Goal: Task Accomplishment & Management: Manage account settings

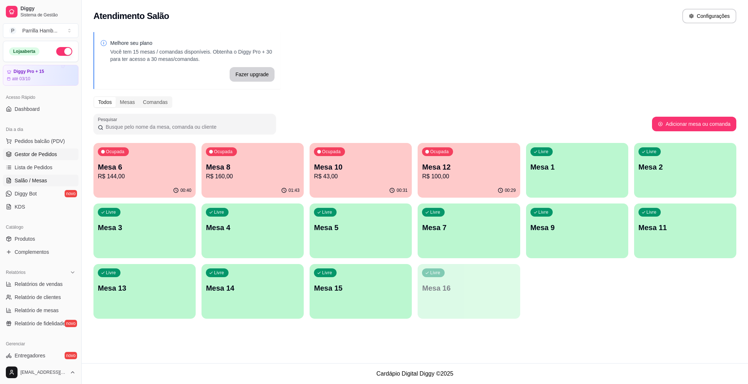
click at [33, 155] on span "Gestor de Pedidos" at bounding box center [36, 154] width 42 height 7
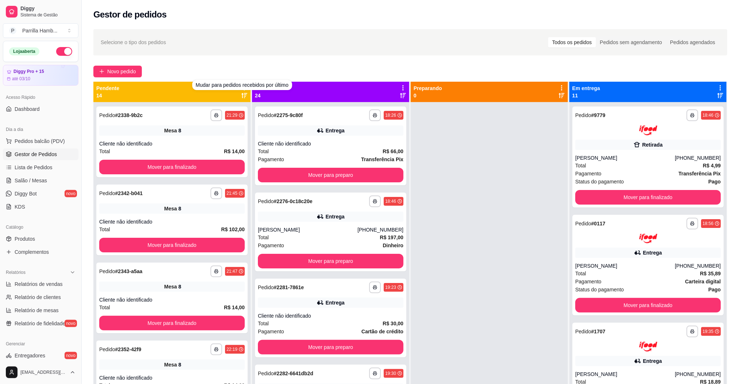
click at [220, 58] on div "**********" at bounding box center [410, 250] width 657 height 450
click at [218, 57] on div "**********" at bounding box center [410, 250] width 657 height 450
click at [241, 89] on icon at bounding box center [244, 88] width 7 height 7
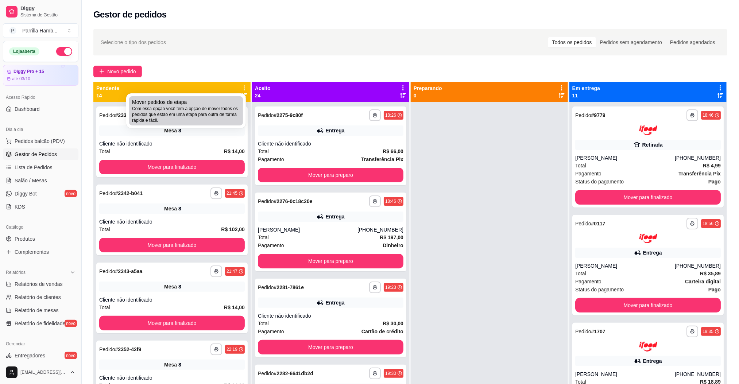
click at [233, 104] on div "Mover pedidos de etapa Com essa opção você tem a opção de mover todos os pedido…" at bounding box center [186, 111] width 108 height 25
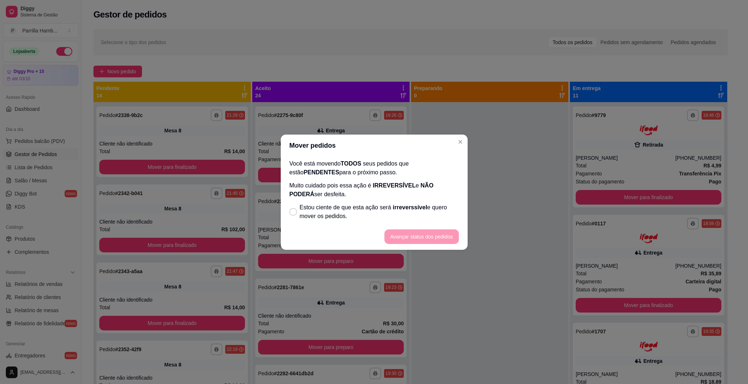
click at [348, 215] on span "Estou ciente de que esta ação será irreverssível e quero mover os pedidos." at bounding box center [379, 212] width 159 height 18
click at [294, 215] on input "Estou ciente de que esta ação será irreverssível e quero mover os pedidos." at bounding box center [291, 215] width 5 height 5
checkbox input "true"
click at [424, 237] on button "Avançar status dos pedidos" at bounding box center [421, 236] width 72 height 14
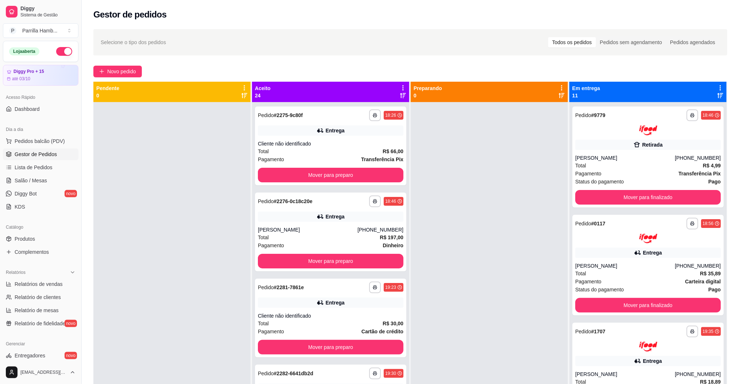
click at [400, 89] on icon at bounding box center [403, 88] width 7 height 7
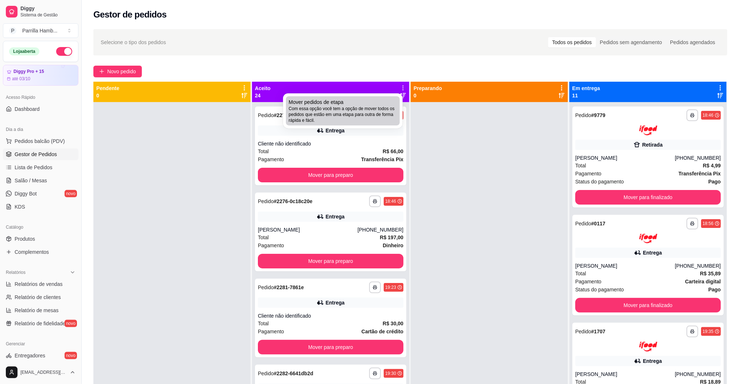
click at [384, 100] on div "Mover pedidos de etapa Com essa opção você tem a opção de mover todos os pedido…" at bounding box center [343, 111] width 108 height 25
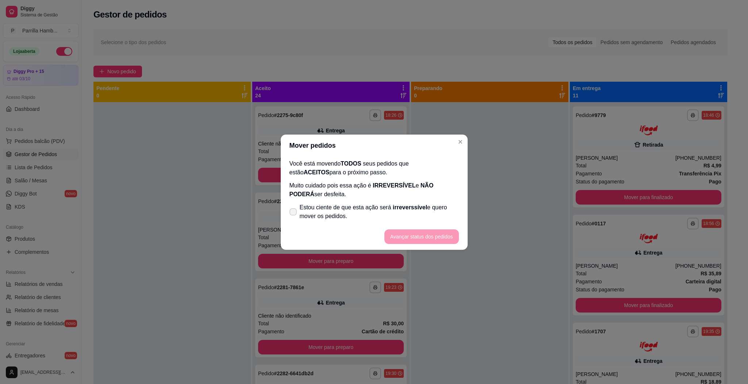
click at [396, 204] on span "irreverssível" at bounding box center [410, 207] width 34 height 6
click at [294, 213] on input "Estou ciente de que esta ação será irreverssível e quero mover os pedidos." at bounding box center [291, 215] width 5 height 5
checkbox input "true"
click at [427, 237] on button "Avançar status dos pedidos" at bounding box center [421, 236] width 72 height 14
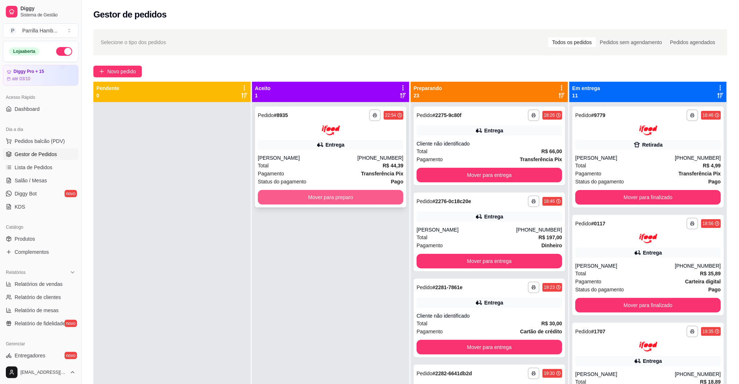
click at [378, 194] on button "Mover para preparo" at bounding box center [331, 197] width 146 height 15
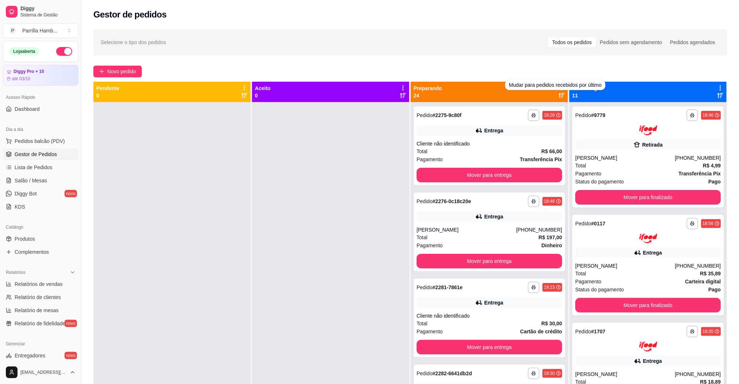
click at [526, 69] on div "Novo pedido" at bounding box center [410, 72] width 634 height 12
click at [530, 69] on div "Novo pedido" at bounding box center [410, 72] width 634 height 12
click at [559, 89] on icon at bounding box center [562, 88] width 7 height 7
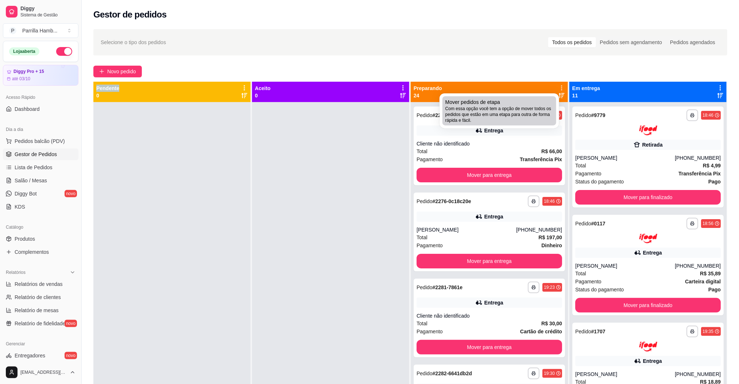
click at [494, 117] on span "Com essa opção você tem a opção de mover todos os pedidos que estão em uma etap…" at bounding box center [499, 115] width 108 height 18
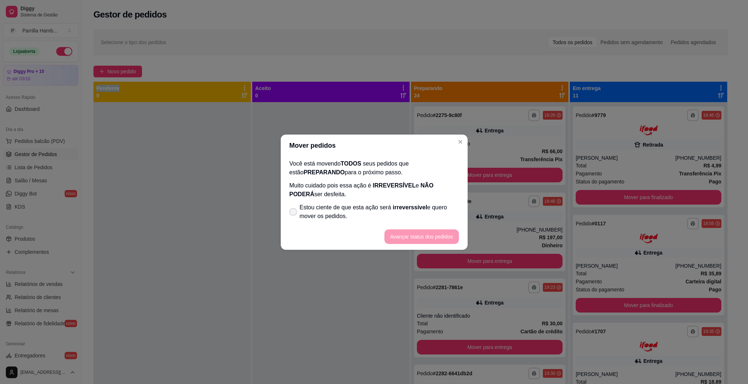
click at [345, 207] on span "Estou ciente de que esta ação será irreverssível e quero mover os pedidos." at bounding box center [379, 212] width 159 height 18
click at [294, 213] on input "Estou ciente de que esta ação será irreverssível e quero mover os pedidos." at bounding box center [291, 215] width 5 height 5
checkbox input "true"
click at [441, 239] on button "Avançar status dos pedidos" at bounding box center [421, 236] width 74 height 15
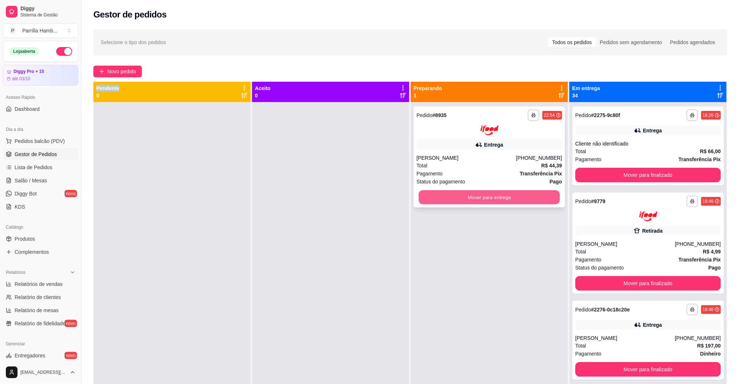
click at [532, 199] on button "Mover para entrega" at bounding box center [489, 197] width 141 height 14
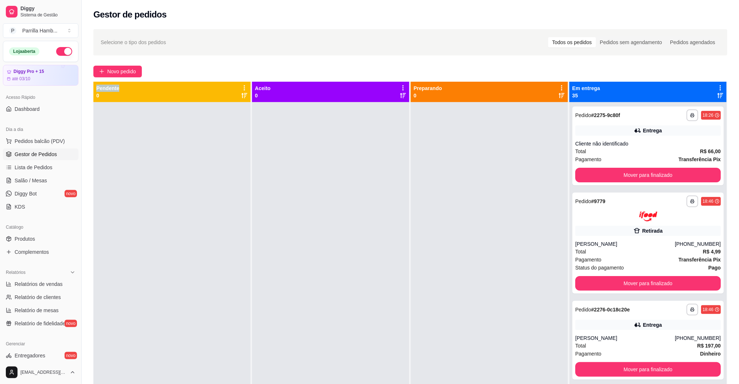
click at [717, 89] on icon at bounding box center [720, 88] width 7 height 7
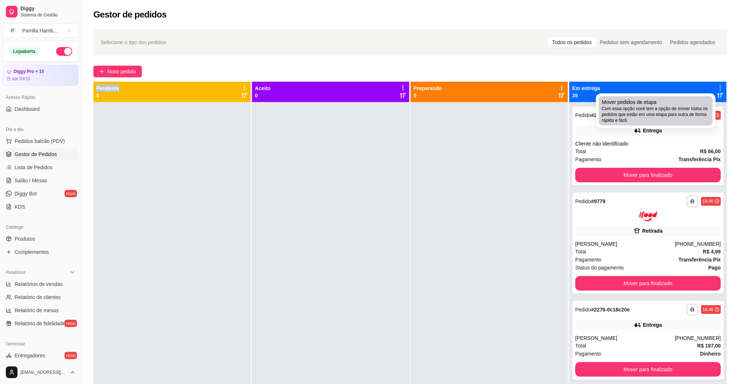
click at [672, 117] on span "Com essa opção você tem a opção de mover todos os pedidos que estão em uma etap…" at bounding box center [656, 115] width 108 height 18
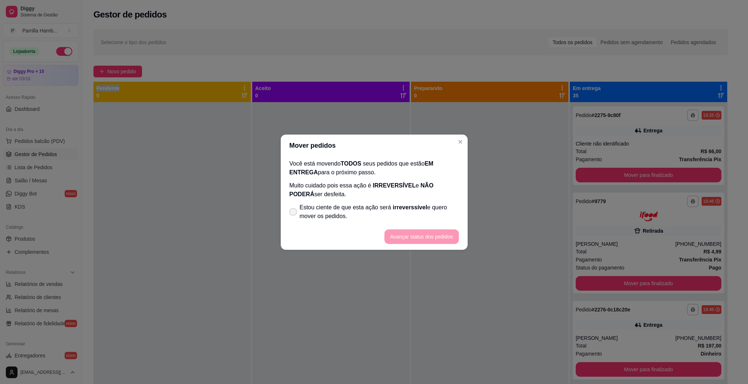
click at [332, 205] on span "Estou ciente de que esta ação será irreverssível e quero mover os pedidos." at bounding box center [379, 212] width 159 height 18
click at [294, 213] on input "Estou ciente de que esta ação será irreverssível e quero mover os pedidos." at bounding box center [291, 215] width 5 height 5
checkbox input "true"
click at [405, 235] on button "Avançar status dos pedidos" at bounding box center [421, 236] width 72 height 14
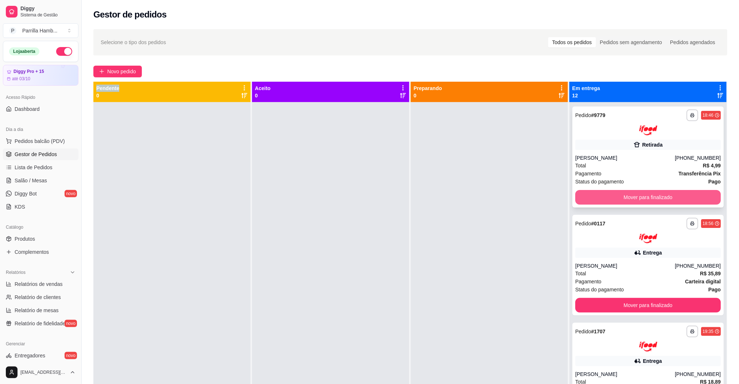
click at [612, 194] on button "Mover para finalizado" at bounding box center [648, 197] width 146 height 15
click at [611, 194] on button "Mover para finalizado" at bounding box center [648, 197] width 146 height 15
click at [611, 194] on button "Mover para finalizado" at bounding box center [648, 197] width 141 height 14
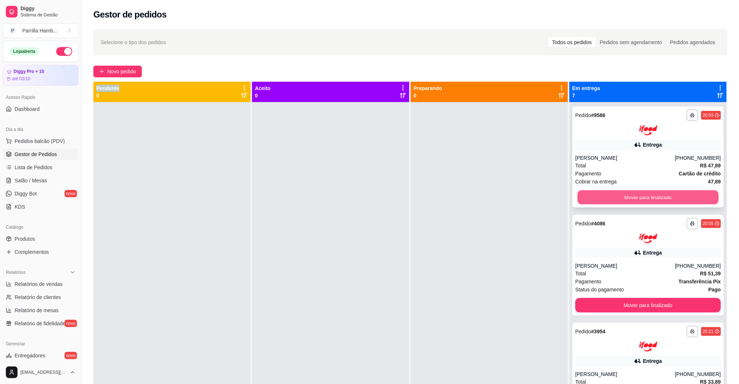
click at [611, 194] on button "Mover para finalizado" at bounding box center [648, 197] width 141 height 14
click at [618, 193] on button "Mover para finalizado" at bounding box center [648, 197] width 146 height 15
click at [633, 192] on button "Mover para finalizado" at bounding box center [648, 197] width 141 height 14
click at [633, 194] on button "Mover para finalizado" at bounding box center [648, 197] width 141 height 14
click at [633, 298] on button "Mover para finalizado" at bounding box center [648, 305] width 146 height 15
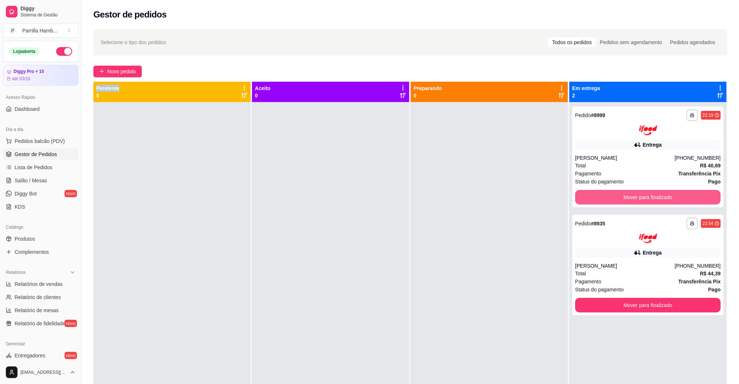
click at [633, 194] on button "Mover para finalizado" at bounding box center [648, 197] width 146 height 15
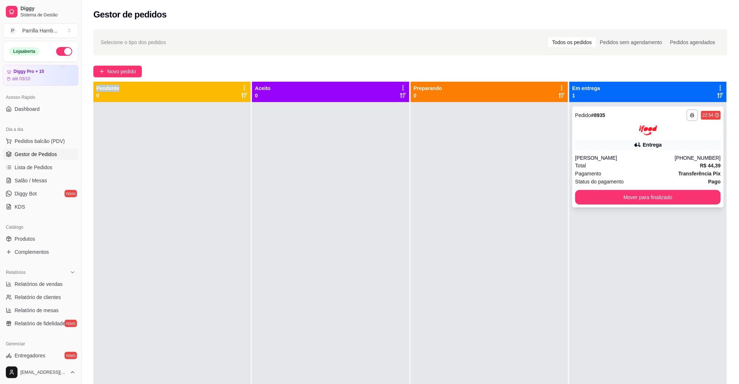
click at [631, 194] on button "Mover para finalizado" at bounding box center [648, 197] width 146 height 15
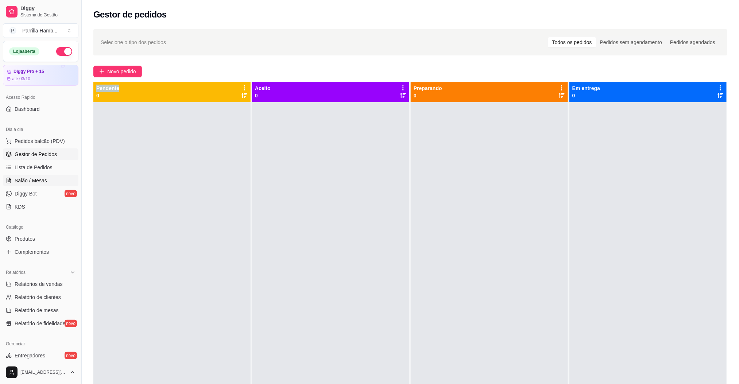
click at [42, 185] on link "Salão / Mesas" at bounding box center [41, 181] width 76 height 12
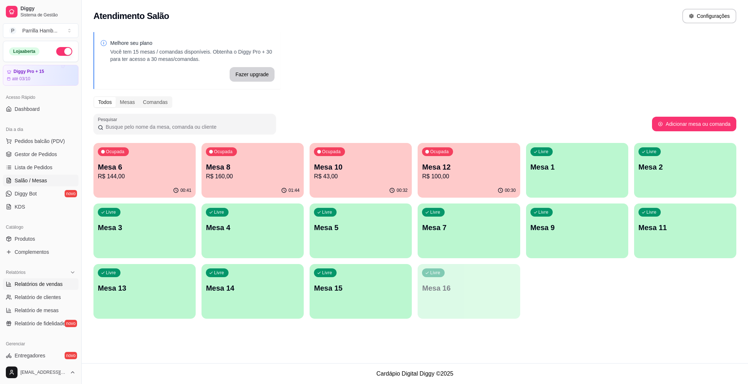
click at [48, 286] on span "Relatórios de vendas" at bounding box center [39, 284] width 48 height 7
select select "ALL"
select select "0"
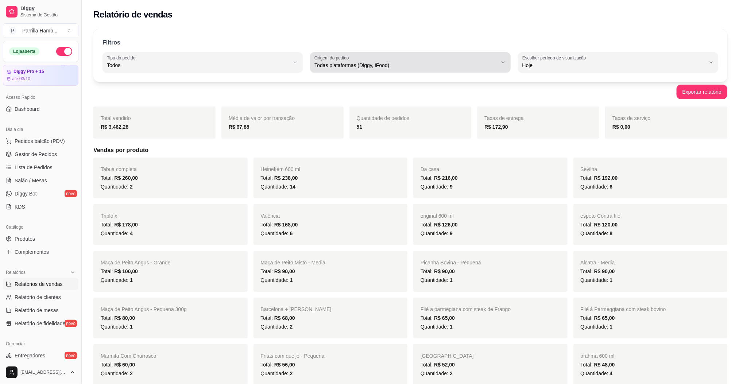
click at [359, 59] on div "Todas plataformas (Diggy, iFood)" at bounding box center [405, 62] width 183 height 15
click at [343, 93] on span "Diggy" at bounding box center [407, 94] width 174 height 7
type input "DIGGY"
select select "DIGGY"
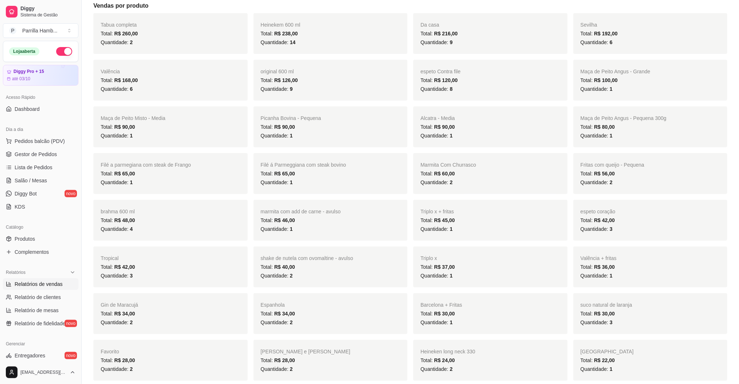
scroll to position [1051, 0]
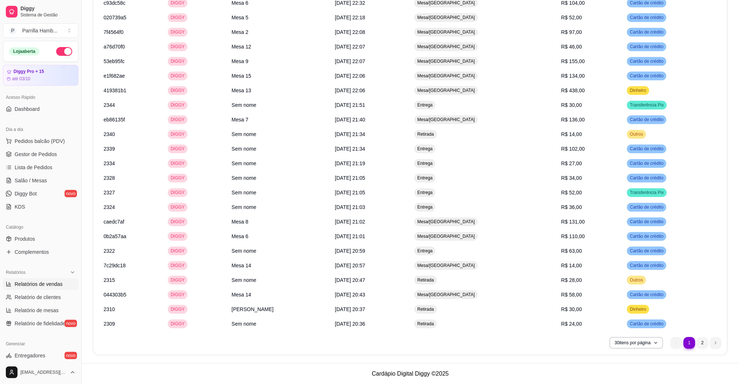
click at [698, 337] on ul "1 1 2" at bounding box center [696, 343] width 51 height 12
click at [703, 342] on li "2" at bounding box center [703, 343] width 12 height 12
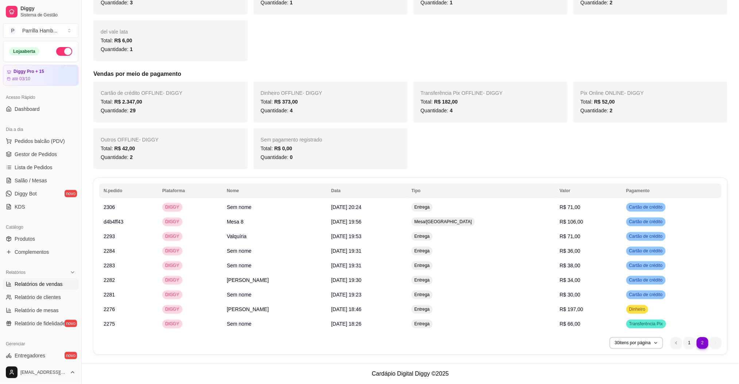
scroll to position [745, 0]
